Goal: Transaction & Acquisition: Purchase product/service

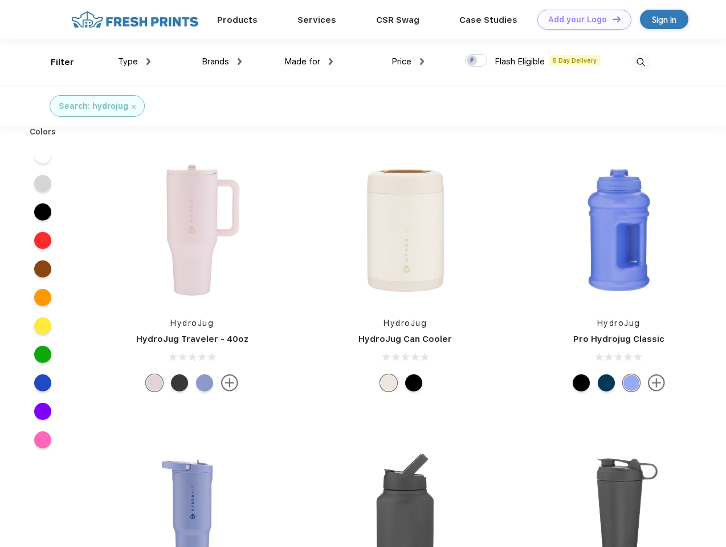
scroll to position [1, 0]
click at [580, 19] on link "Add your Logo Design Tool" at bounding box center [584, 20] width 94 height 20
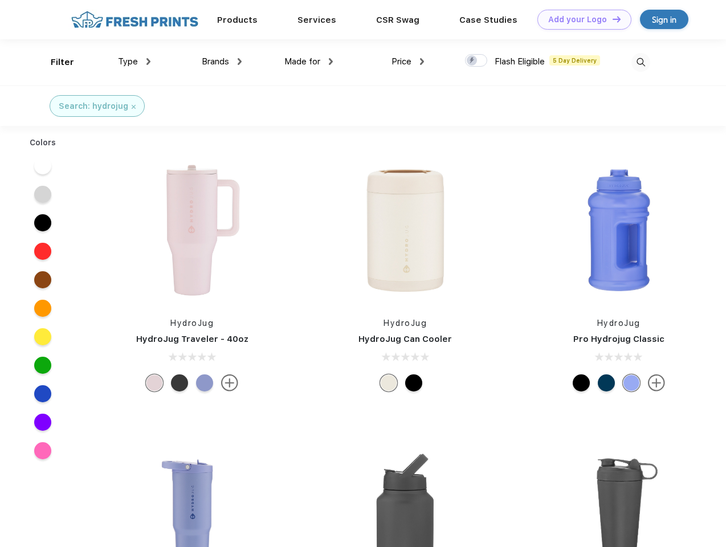
click at [0, 0] on div "Design Tool" at bounding box center [0, 0] width 0 height 0
click at [611, 19] on link "Add your Logo Design Tool" at bounding box center [584, 20] width 94 height 20
click at [55, 62] on div "Filter" at bounding box center [62, 62] width 23 height 13
click at [134, 62] on span "Type" at bounding box center [128, 61] width 20 height 10
click at [222, 62] on span "Brands" at bounding box center [215, 61] width 27 height 10
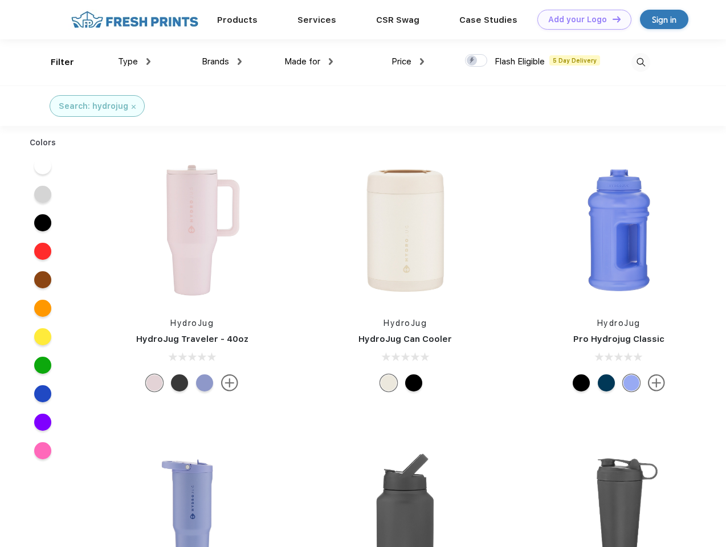
click at [309, 62] on span "Made for" at bounding box center [302, 61] width 36 height 10
click at [408, 62] on span "Price" at bounding box center [401, 61] width 20 height 10
click at [476, 61] on div at bounding box center [476, 60] width 22 height 13
click at [472, 61] on input "checkbox" at bounding box center [468, 57] width 7 height 7
click at [640, 62] on img at bounding box center [640, 62] width 19 height 19
